Goal: Task Accomplishment & Management: Manage account settings

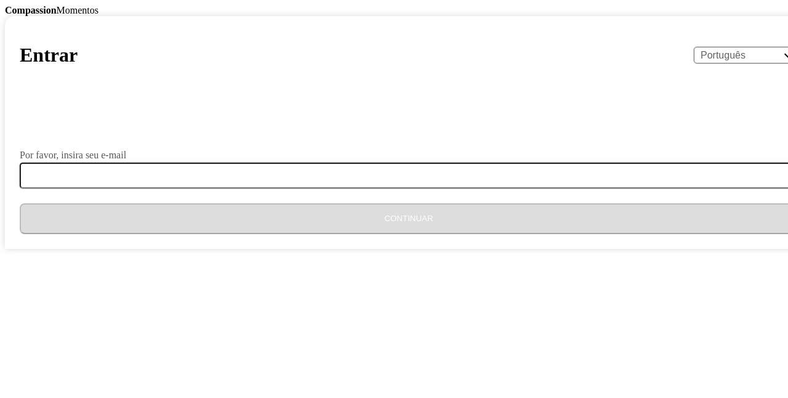
select select "pt"
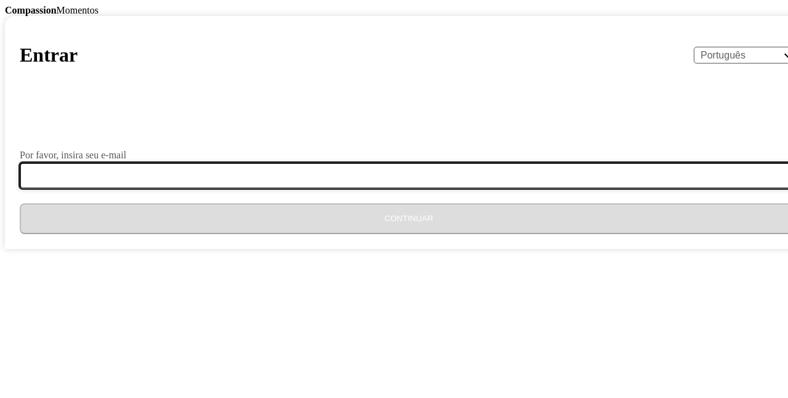
click at [353, 188] on input "Por favor, insira seu e-mail" at bounding box center [416, 176] width 793 height 26
type input "[EMAIL_ADDRESS][DOMAIN_NAME]"
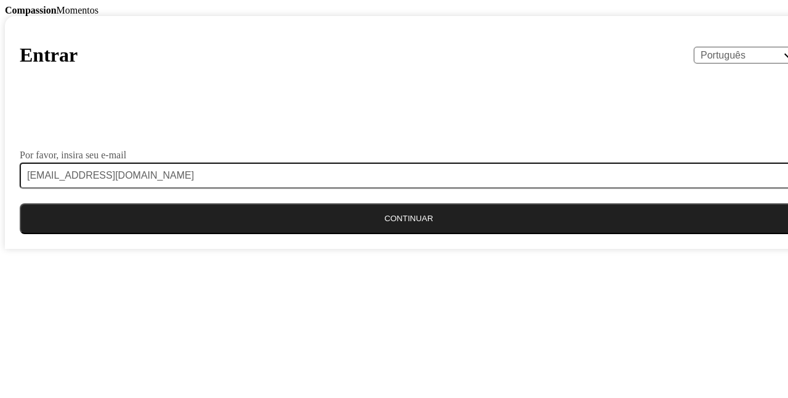
click at [371, 234] on button "Continuar" at bounding box center [409, 218] width 779 height 31
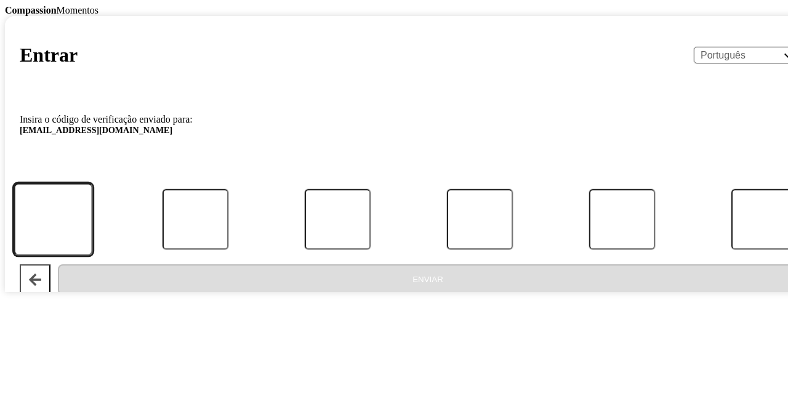
click at [92, 255] on input "Código:" at bounding box center [53, 219] width 79 height 72
type input "3"
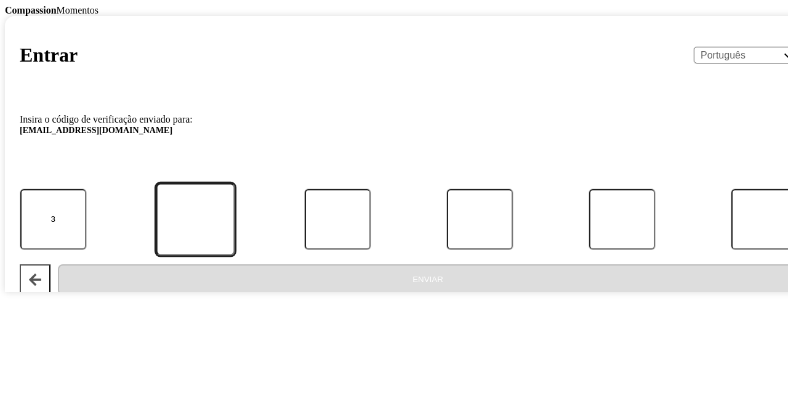
type input "6"
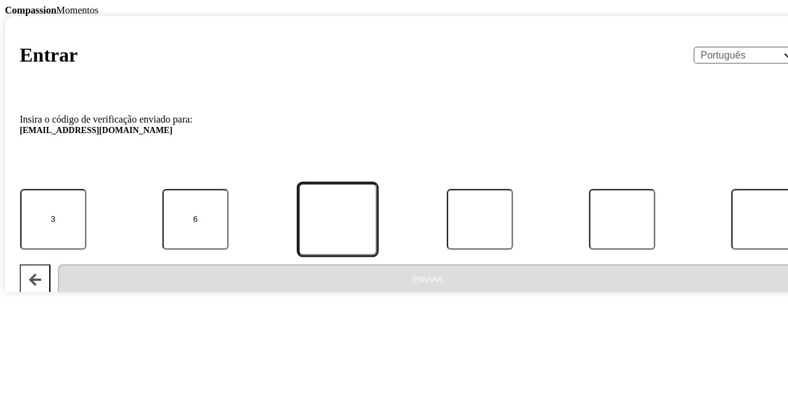
type input "1"
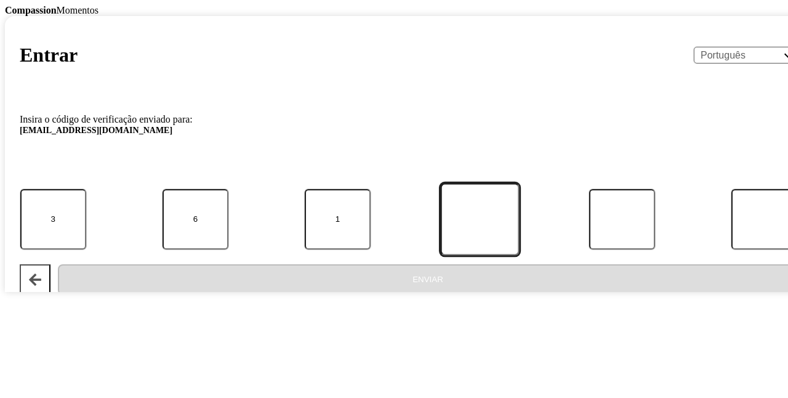
type input "4"
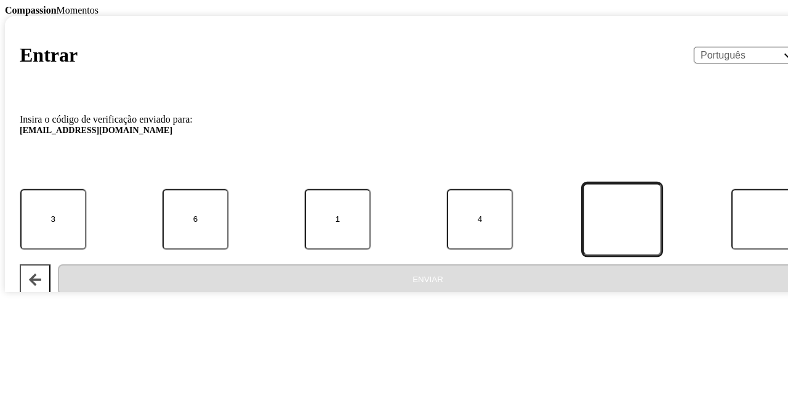
type input "6"
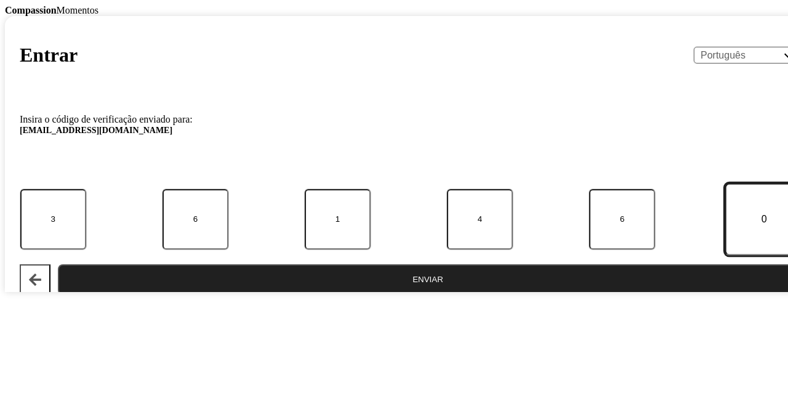
type input "0"
click at [320, 295] on button "Enviar" at bounding box center [428, 279] width 740 height 31
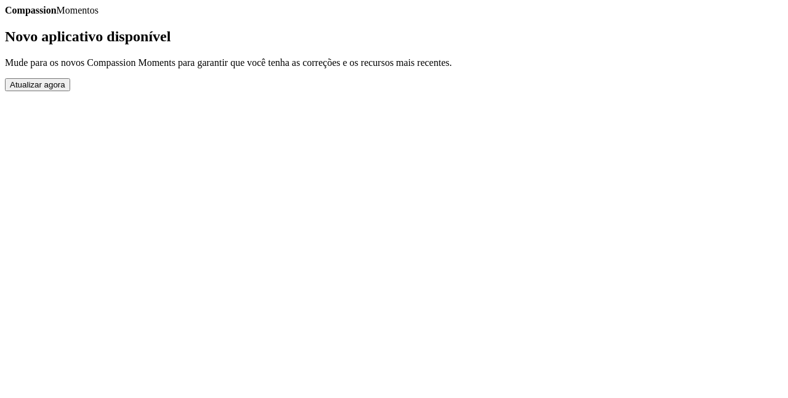
click at [70, 91] on button "Atualizar agora" at bounding box center [37, 84] width 65 height 13
